Goal: Information Seeking & Learning: Learn about a topic

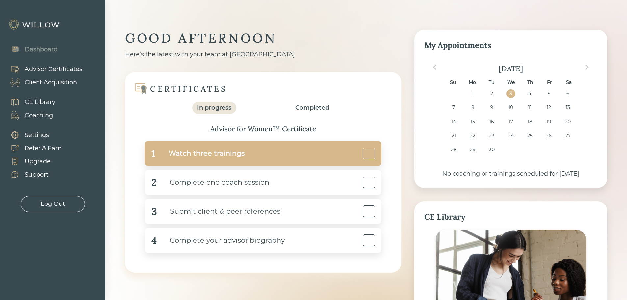
click at [222, 157] on div "Watch three trainings" at bounding box center [199, 153] width 89 height 15
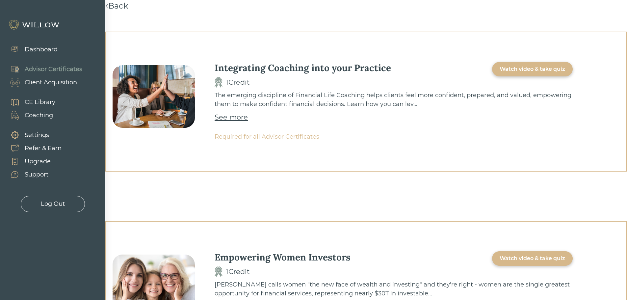
click at [546, 70] on div "Watch video & take quiz" at bounding box center [533, 69] width 66 height 8
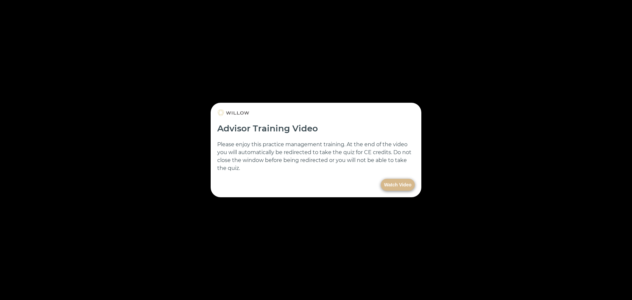
click at [393, 183] on button "Watch Video" at bounding box center [398, 185] width 34 height 12
